Goal: Transaction & Acquisition: Purchase product/service

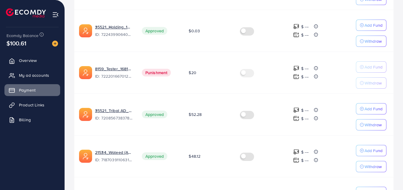
scroll to position [118, 0]
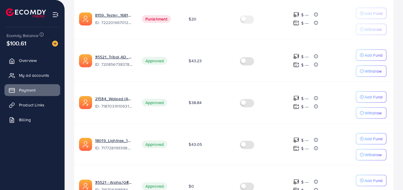
scroll to position [266, 0]
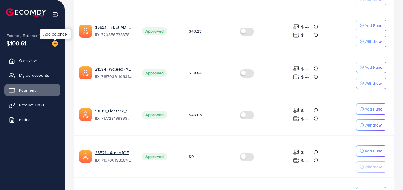
click at [55, 45] on img at bounding box center [55, 44] width 6 height 6
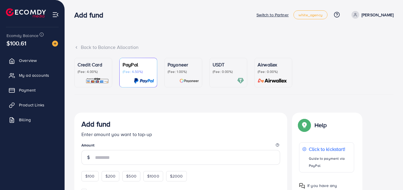
click at [91, 69] on p "(Fee: 4.00%)" at bounding box center [93, 71] width 31 height 5
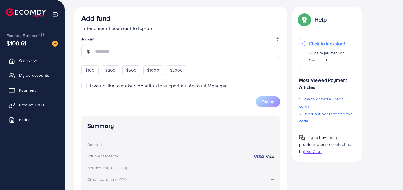
scroll to position [325, 0]
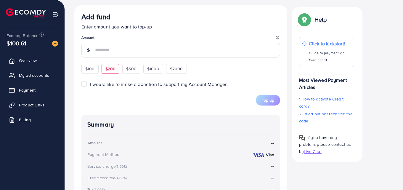
click at [115, 71] on div "$200" at bounding box center [110, 69] width 18 height 10
type input "***"
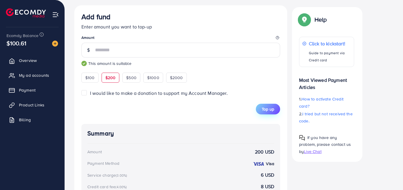
click at [261, 113] on button "Top up" at bounding box center [268, 109] width 24 height 11
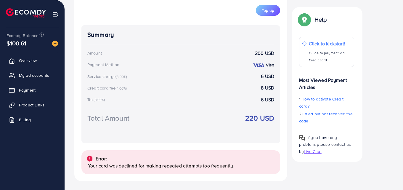
scroll to position [425, 0]
drag, startPoint x: 0, startPoint y: 95, endPoint x: 0, endPoint y: 180, distance: 85.5
